Goal: Navigation & Orientation: Find specific page/section

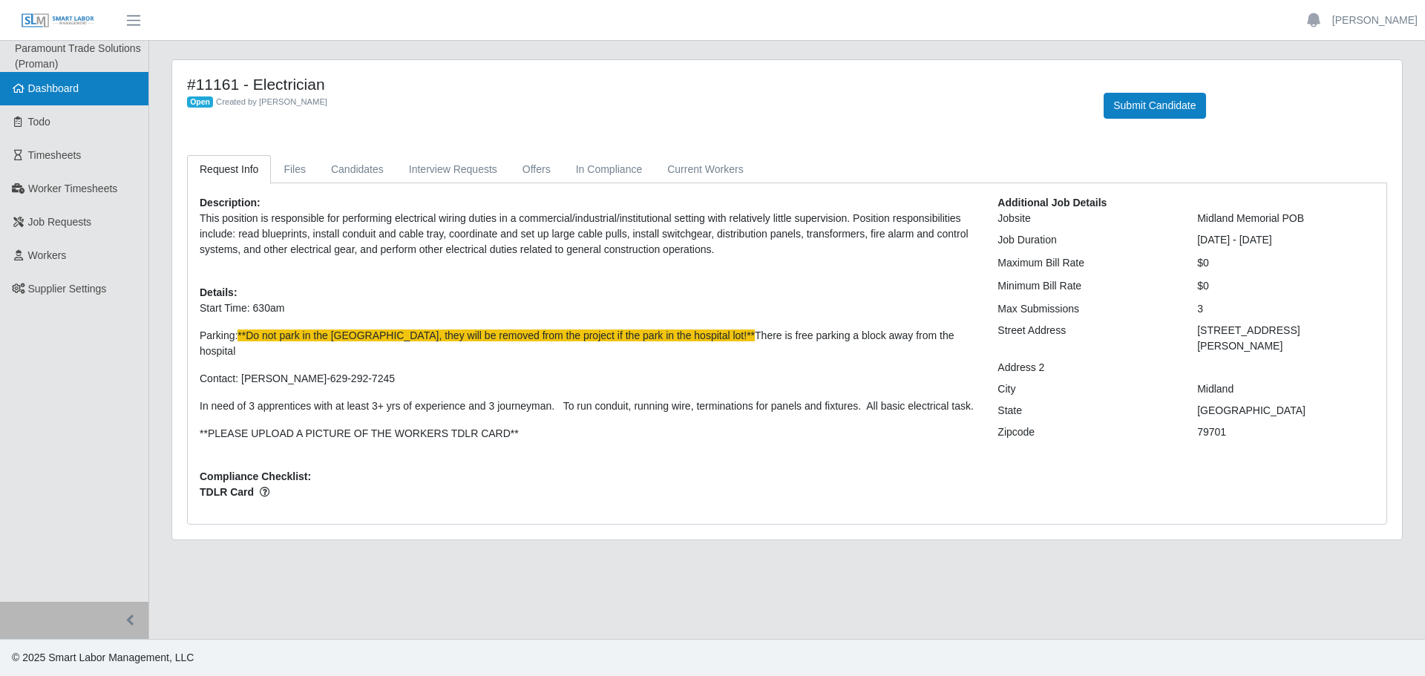
click at [59, 97] on link "Dashboard" at bounding box center [74, 88] width 148 height 33
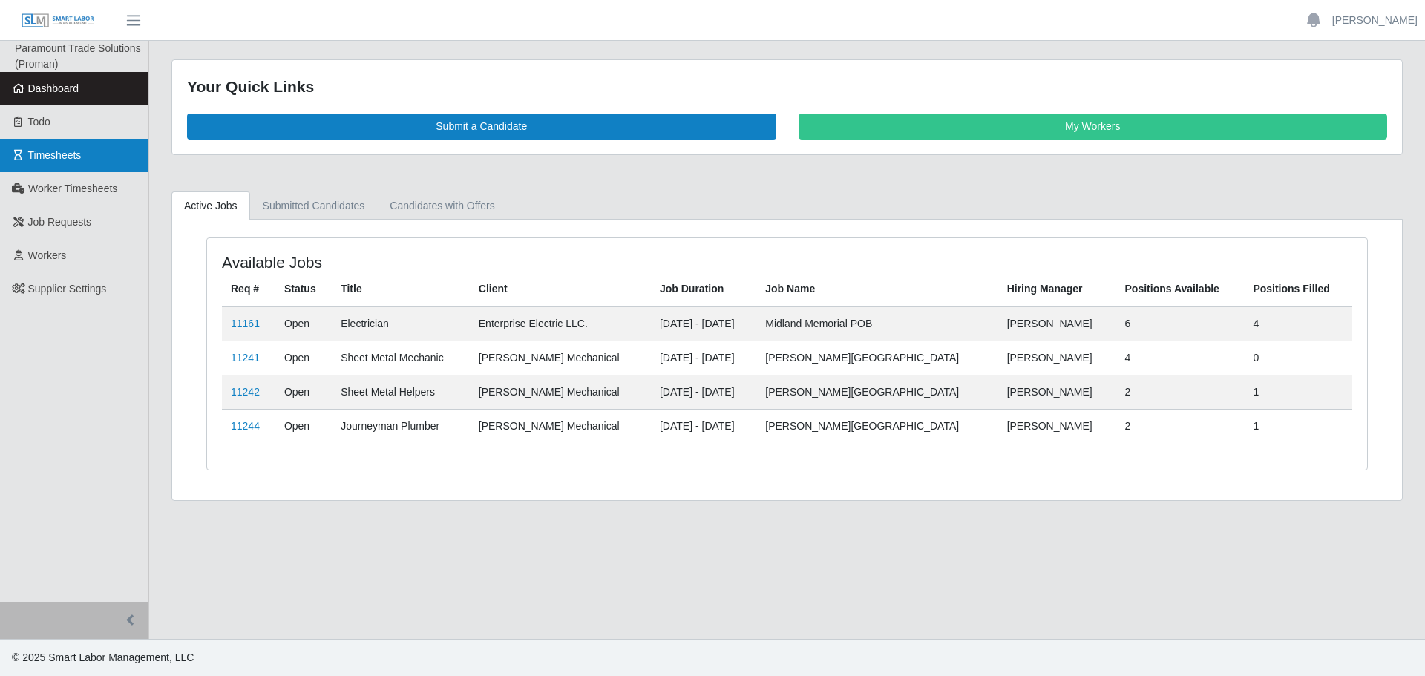
click at [82, 152] on link "Timesheets" at bounding box center [74, 155] width 148 height 33
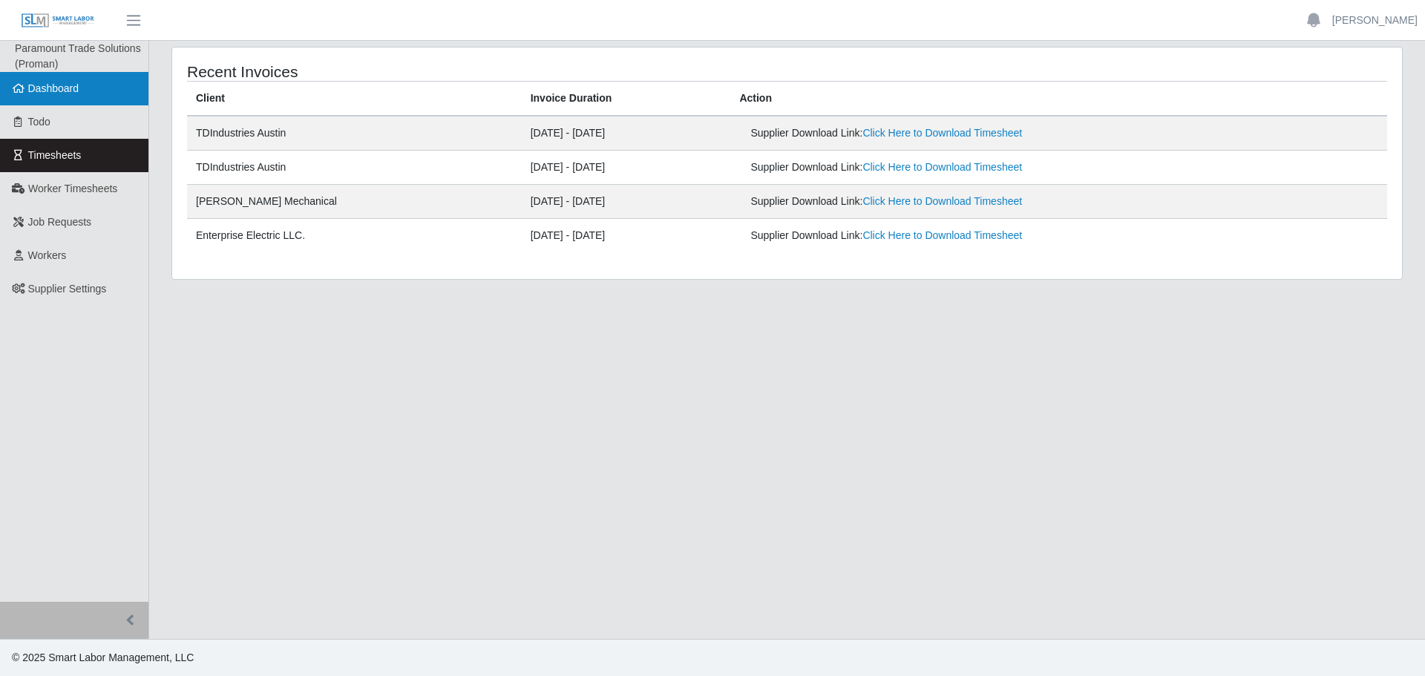
click at [90, 88] on link "Dashboard" at bounding box center [74, 88] width 148 height 33
